Goal: Navigation & Orientation: Find specific page/section

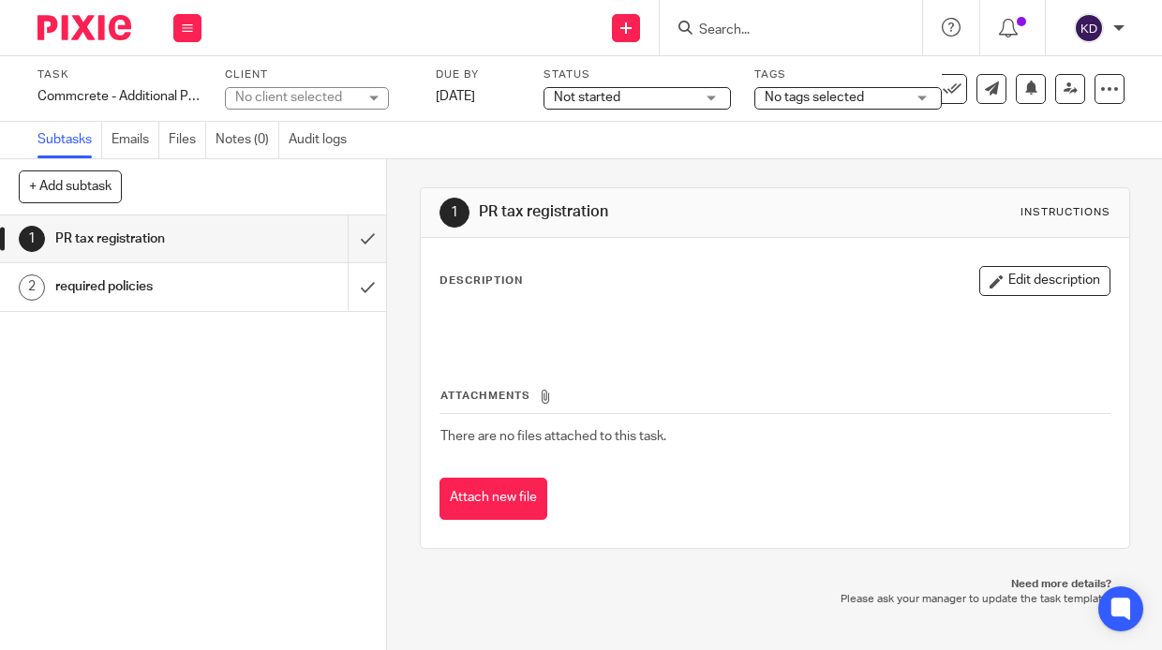
click at [74, 22] on img at bounding box center [84, 27] width 94 height 25
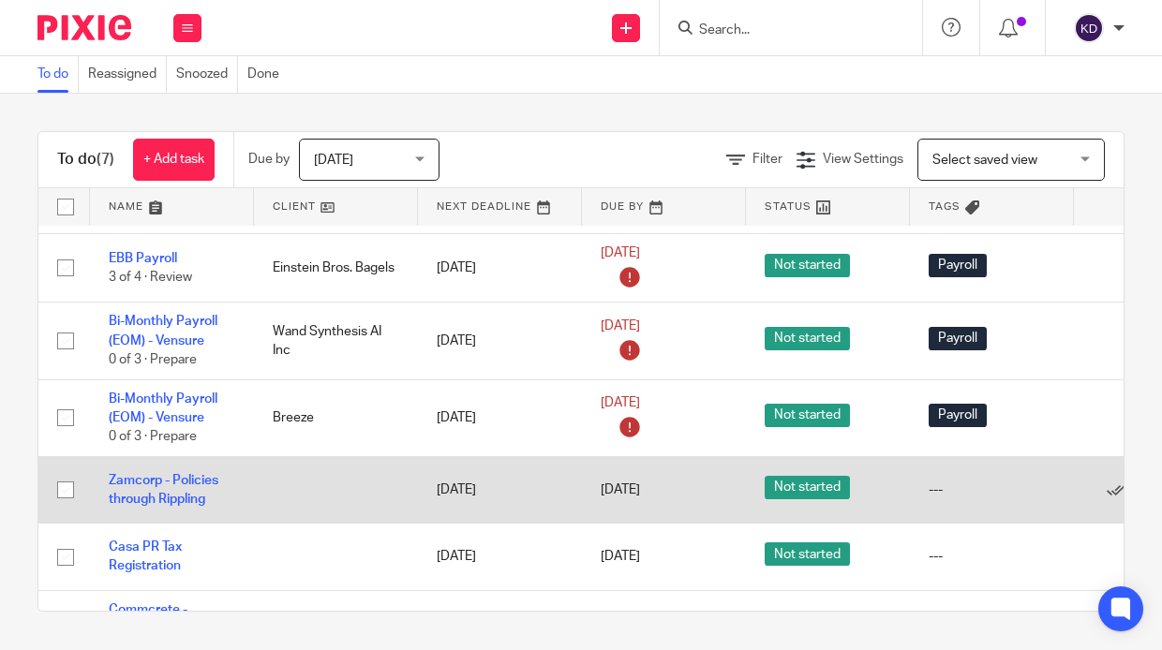
scroll to position [158, 0]
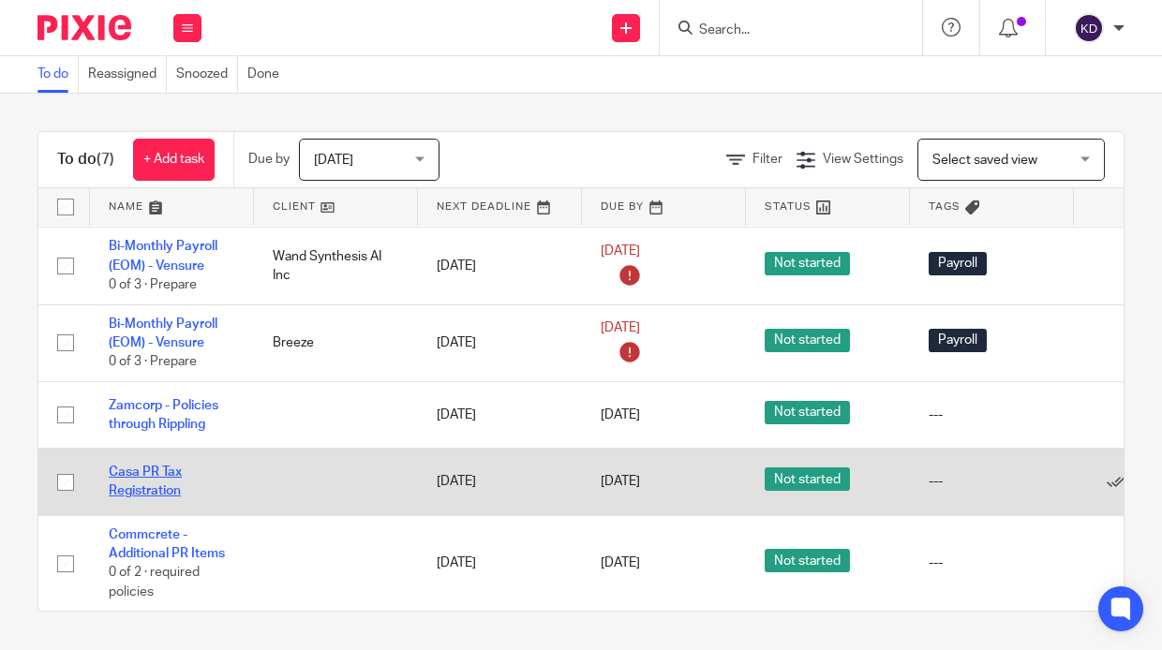
click at [148, 466] on link "Casa PR Tax Registration" at bounding box center [145, 482] width 73 height 32
